Goal: Information Seeking & Learning: Learn about a topic

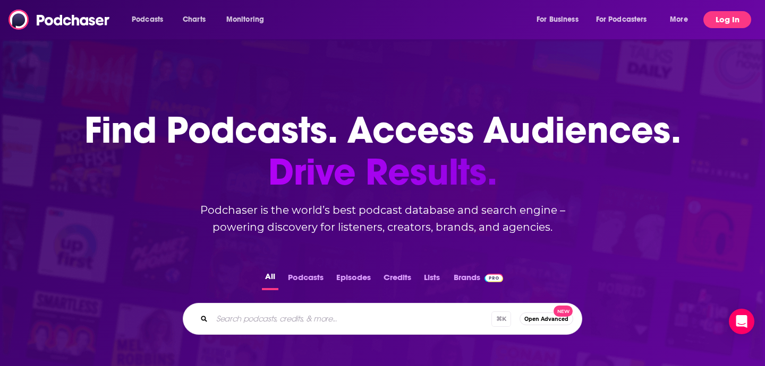
click at [714, 14] on button "Log In" at bounding box center [727, 19] width 48 height 17
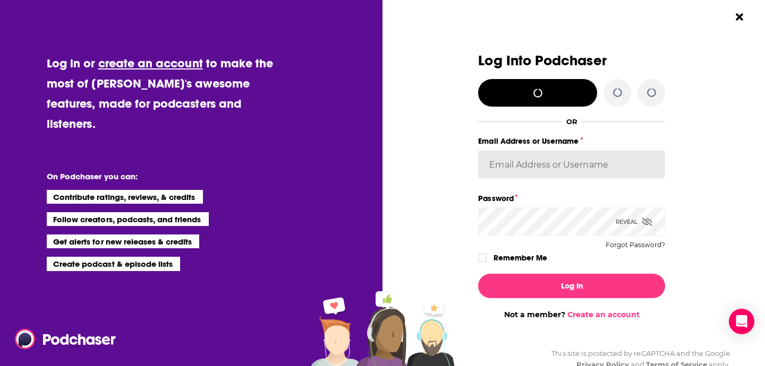
type input "[EMAIL_ADDRESS][DOMAIN_NAME]"
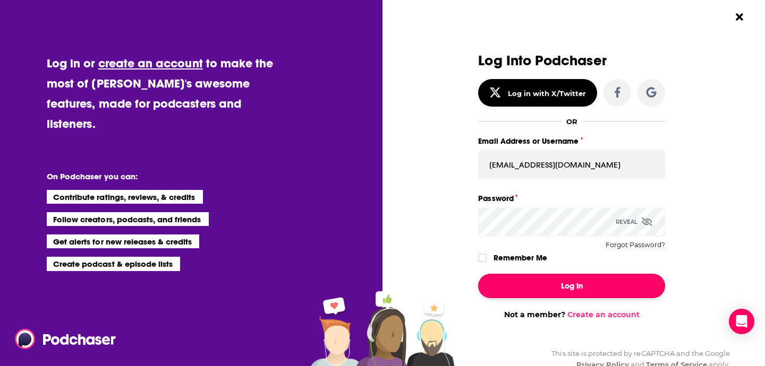
click at [546, 274] on button "Log In" at bounding box center [571, 286] width 187 height 24
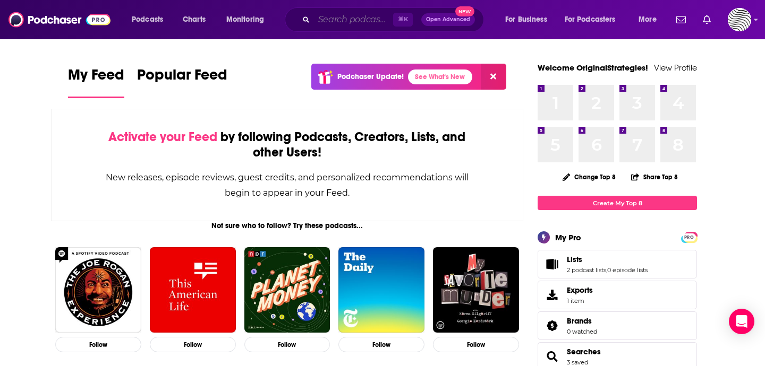
click at [343, 21] on input "Search podcasts, credits, & more..." at bounding box center [353, 19] width 79 height 17
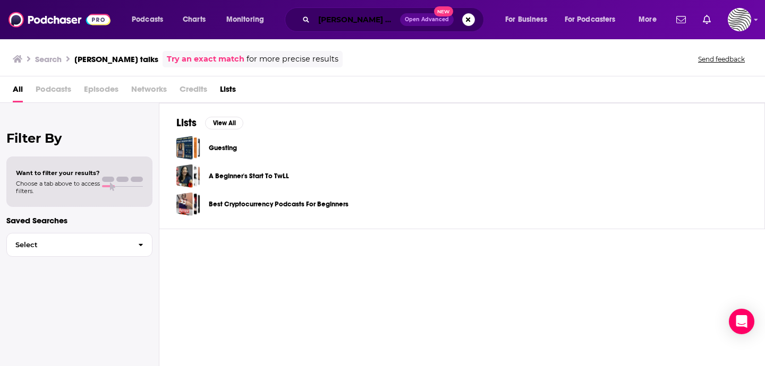
click at [348, 18] on input "[PERSON_NAME] talks" at bounding box center [357, 19] width 86 height 17
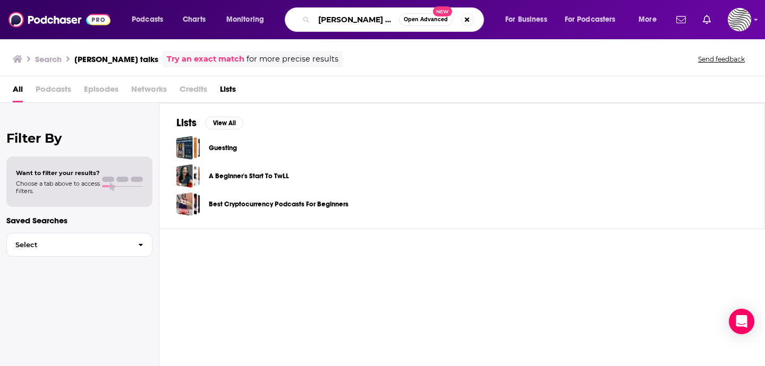
click at [348, 18] on input "[PERSON_NAME] talks" at bounding box center [356, 19] width 85 height 17
type input "social currency"
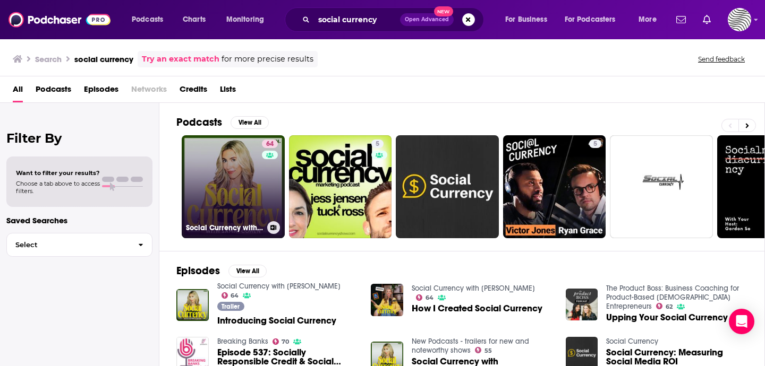
click at [250, 195] on link "64 Social Currency with [PERSON_NAME]" at bounding box center [233, 186] width 103 height 103
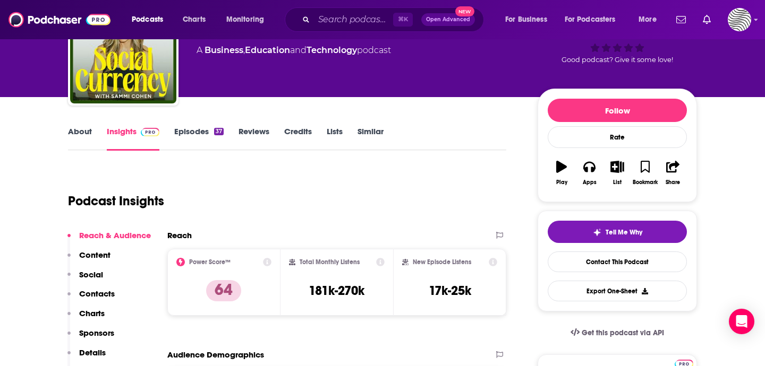
scroll to position [83, 0]
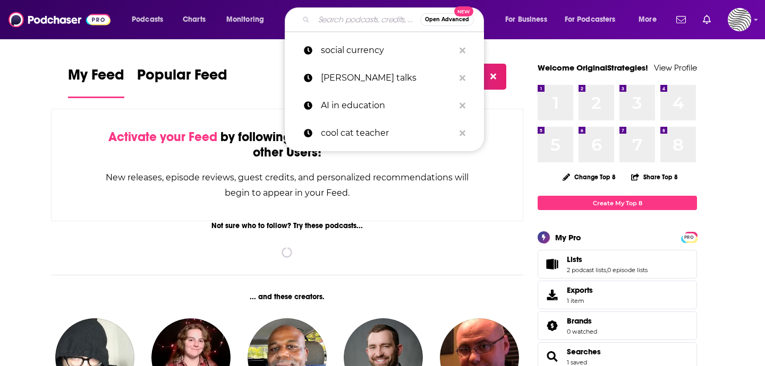
click at [335, 21] on input "Search podcasts, credits, & more..." at bounding box center [367, 19] width 106 height 17
paste input "The Missing Piece"
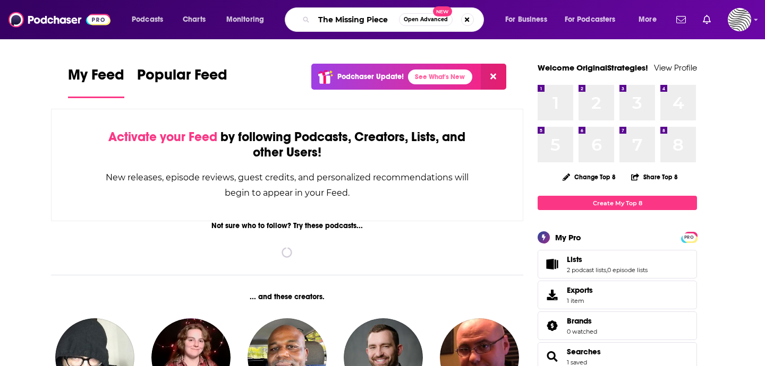
type input "The Missing Piece"
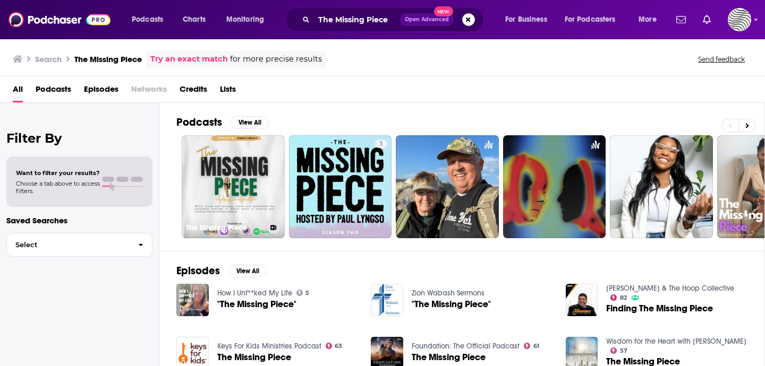
click at [260, 203] on link "The Missing Piece" at bounding box center [233, 186] width 103 height 103
